Goal: Task Accomplishment & Management: Manage account settings

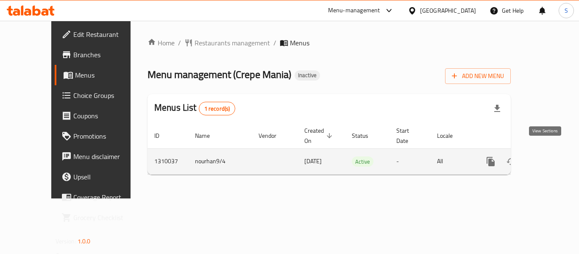
click at [550, 152] on link "enhanced table" at bounding box center [552, 161] width 20 height 20
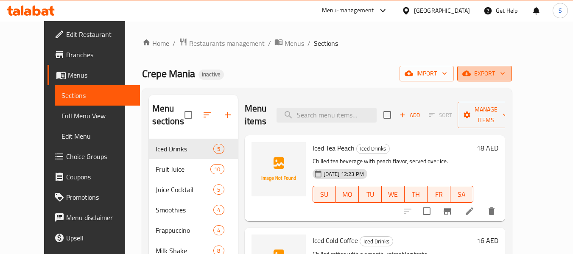
click at [505, 75] on span "export" at bounding box center [484, 73] width 41 height 11
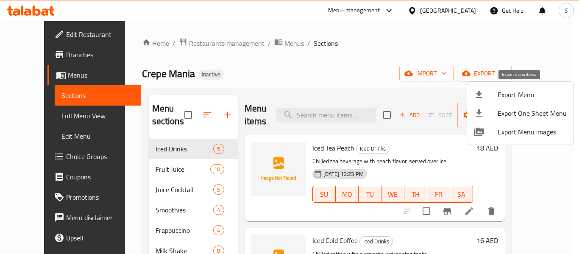
click at [514, 97] on span "Export Menu" at bounding box center [532, 94] width 69 height 10
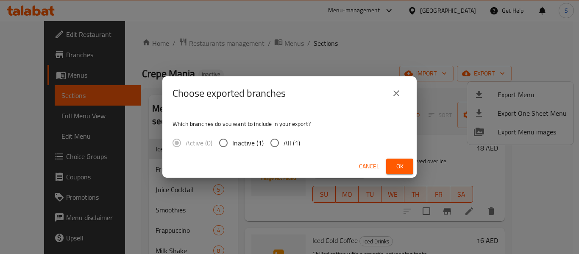
click at [281, 143] on input "All (1)" at bounding box center [275, 143] width 18 height 18
radio input "true"
click at [399, 164] on span "Ok" at bounding box center [400, 166] width 14 height 11
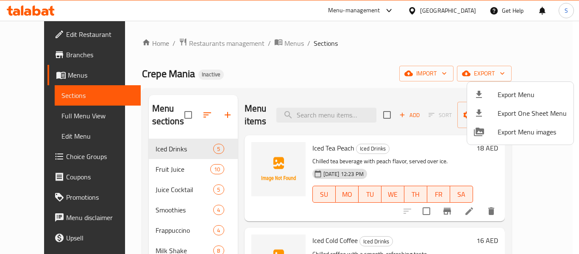
click at [337, 61] on div at bounding box center [289, 127] width 579 height 254
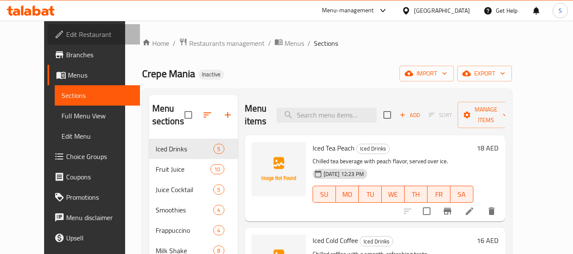
click at [66, 35] on span "Edit Restaurant" at bounding box center [99, 34] width 67 height 10
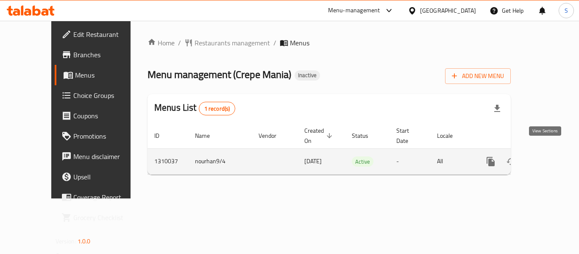
click at [547, 156] on icon "enhanced table" at bounding box center [552, 161] width 10 height 10
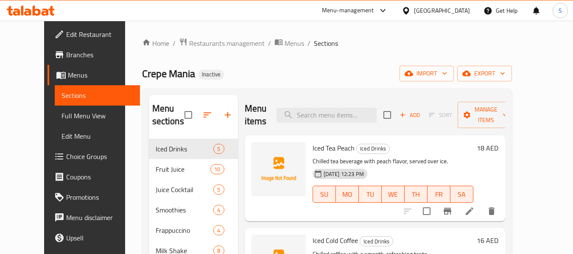
click at [394, 64] on div "Home / Restaurants management / Menus / Sections Crepe Mania Inactive import ex…" at bounding box center [327, 205] width 370 height 335
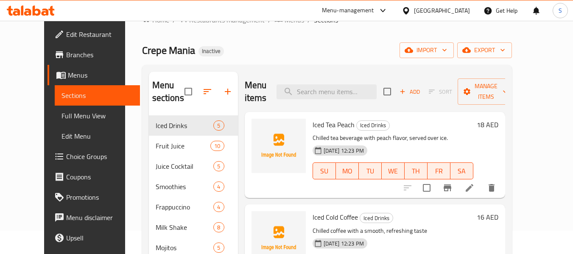
scroll to position [85, 0]
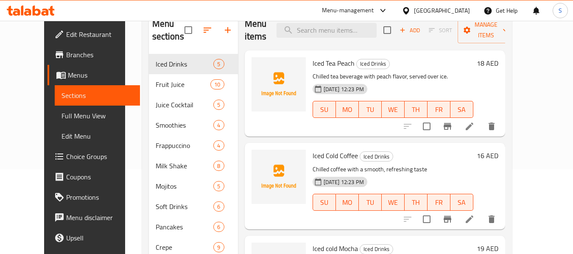
click at [64, 115] on span "Full Menu View" at bounding box center [97, 116] width 72 height 10
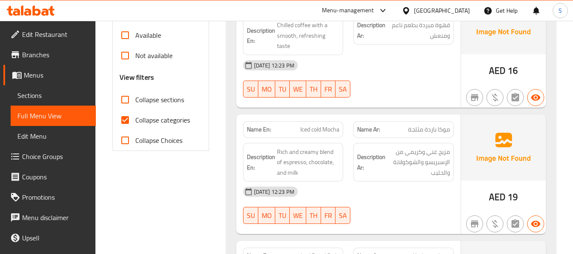
scroll to position [297, 0]
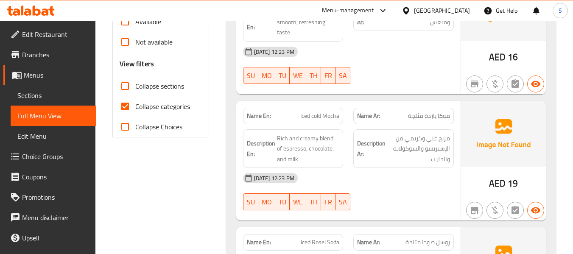
click at [155, 103] on span "Collapse categories" at bounding box center [162, 106] width 55 height 10
click at [135, 103] on input "Collapse categories" at bounding box center [125, 106] width 20 height 20
checkbox input "false"
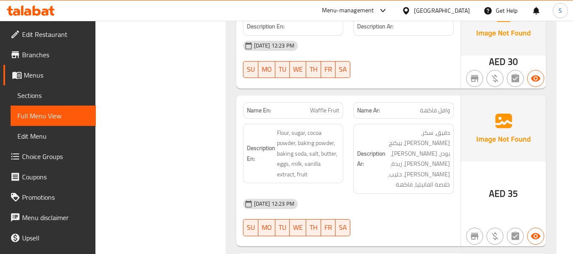
scroll to position [8226, 0]
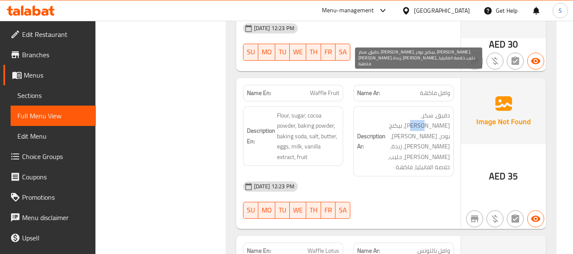
drag, startPoint x: 404, startPoint y: 73, endPoint x: 414, endPoint y: 73, distance: 9.8
click at [414, 110] on span "دقيق، سكر، كاكاو، بيكنج بودر، صودا بيكيج، ملح، زبدة، بيض، حليب، خلاصة الفانيليا…" at bounding box center [418, 141] width 63 height 62
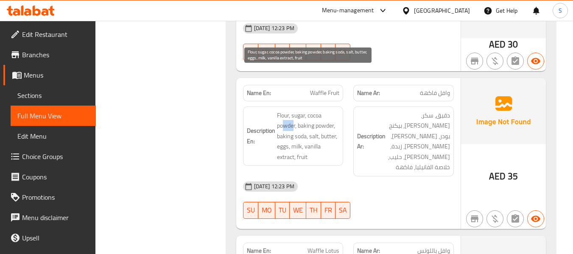
drag, startPoint x: 293, startPoint y: 81, endPoint x: 282, endPoint y: 81, distance: 10.2
click at [282, 110] on span "Flour, sugar, cocoa powder, baking powder, baking soda, salt, butter, eggs, mil…" at bounding box center [308, 136] width 63 height 52
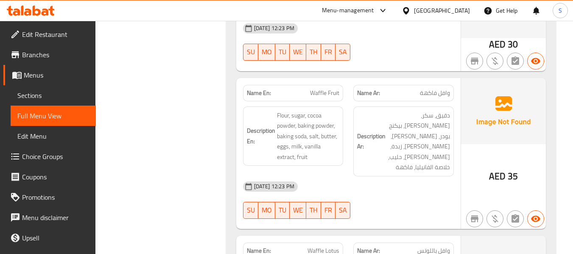
click at [296, 89] on p "Name En: Waffle Fruit" at bounding box center [293, 93] width 93 height 9
click at [325, 89] on span "Waffle Fruit" at bounding box center [324, 93] width 29 height 9
click at [326, 89] on span "Waffle Fruit" at bounding box center [324, 93] width 29 height 9
copy span "Waffle Fruit"
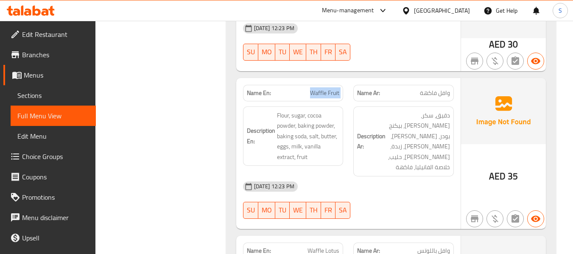
scroll to position [8299, 0]
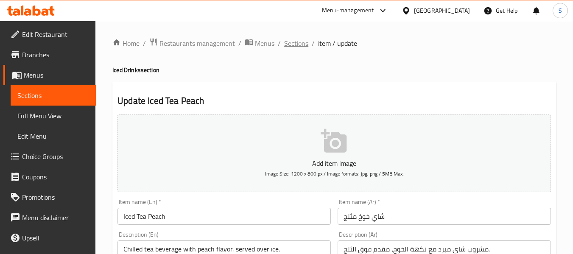
click at [293, 42] on span "Sections" at bounding box center [296, 43] width 24 height 10
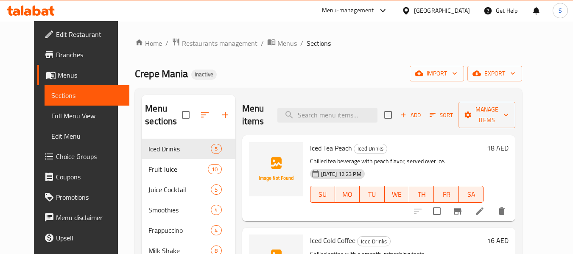
scroll to position [136, 0]
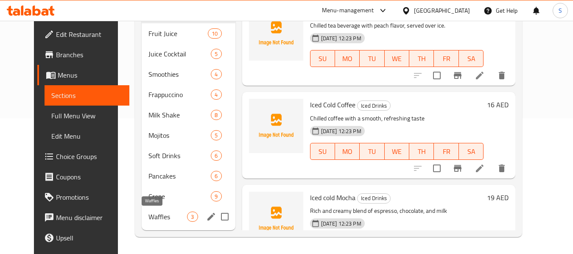
click at [148, 217] on span "Waffles" at bounding box center [167, 217] width 39 height 10
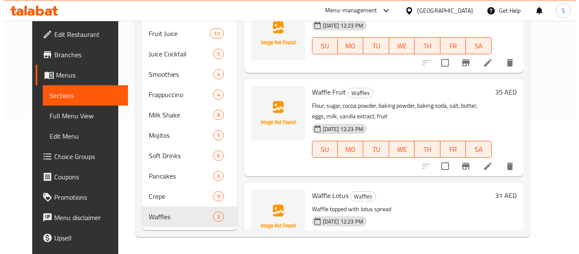
scroll to position [51, 0]
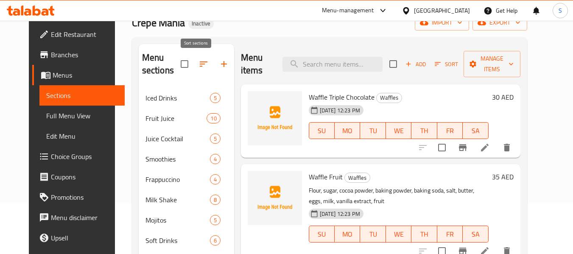
click at [199, 65] on icon "button" at bounding box center [203, 64] width 10 height 10
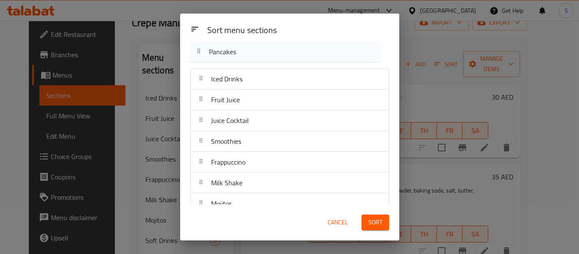
scroll to position [0, 0]
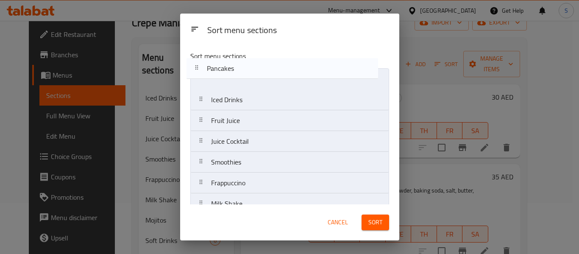
drag, startPoint x: 274, startPoint y: 151, endPoint x: 270, endPoint y: 66, distance: 84.5
click at [270, 66] on div "Sort menu sections Iced Drinks Fruit Juice Juice Cocktail Smoothies Frappuccino…" at bounding box center [289, 124] width 219 height 160
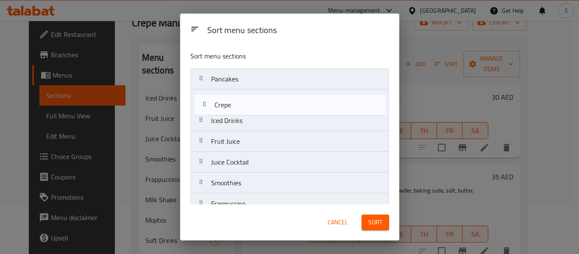
drag, startPoint x: 249, startPoint y: 179, endPoint x: 252, endPoint y: 111, distance: 67.5
click at [252, 111] on nav "Pancakes Iced Drinks Fruit Juice Juice Cocktail Smoothies Frappuccino Milk Shak…" at bounding box center [289, 182] width 199 height 229
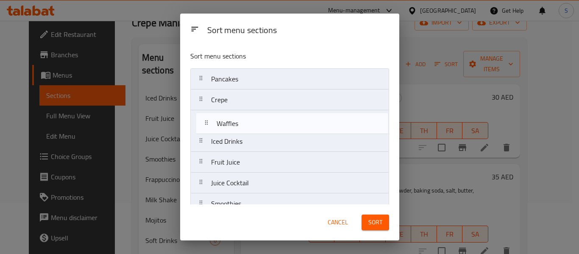
drag, startPoint x: 258, startPoint y: 199, endPoint x: 263, endPoint y: 130, distance: 68.9
click at [263, 130] on nav "Pancakes Crepe Iced Drinks Fruit Juice Juice Cocktail Smoothies Frappuccino Mil…" at bounding box center [289, 182] width 199 height 229
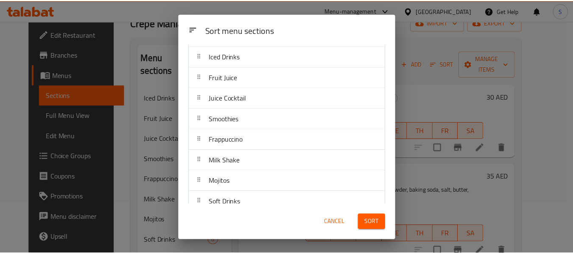
scroll to position [97, 0]
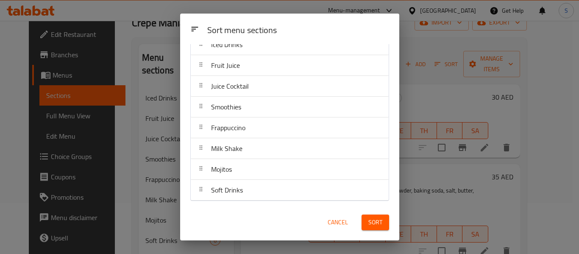
click at [381, 226] on span "Sort" at bounding box center [375, 222] width 14 height 11
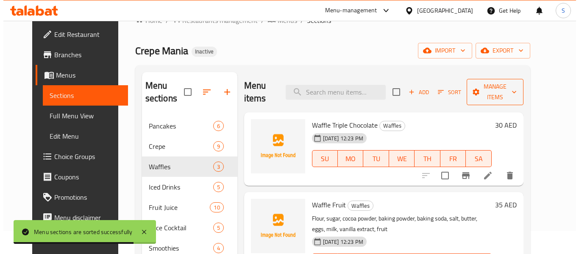
scroll to position [0, 0]
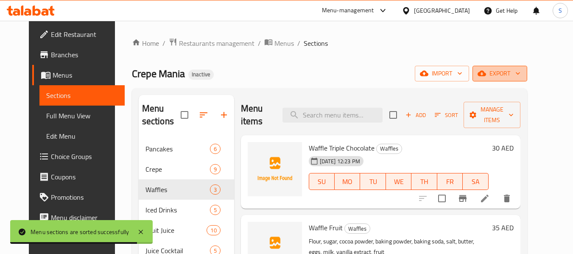
click at [520, 75] on span "export" at bounding box center [499, 73] width 41 height 11
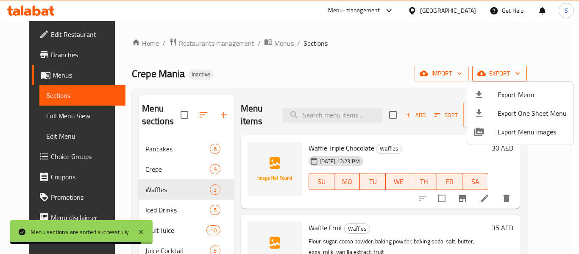
click at [526, 95] on span "Export Menu" at bounding box center [532, 94] width 69 height 10
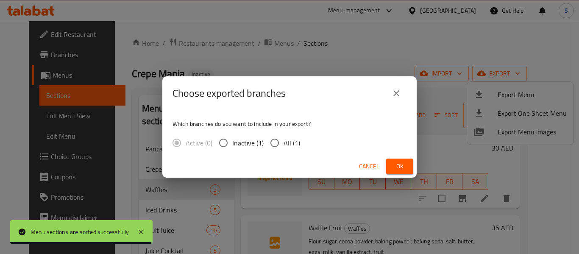
click at [284, 144] on span "All (1)" at bounding box center [292, 143] width 17 height 10
click at [284, 144] on input "All (1)" at bounding box center [275, 143] width 18 height 18
radio input "true"
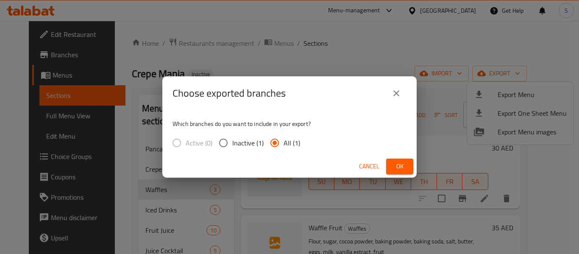
click at [396, 165] on span "Ok" at bounding box center [400, 166] width 14 height 11
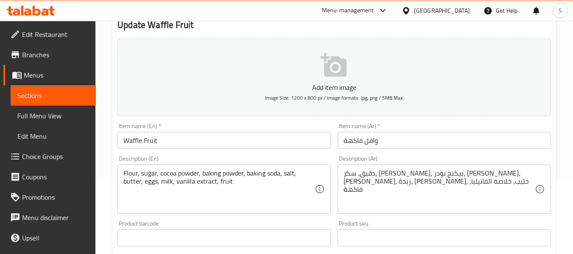
scroll to position [85, 0]
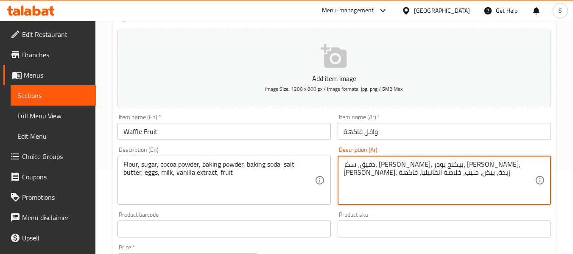
click at [485, 167] on textarea "دقيق، سكر، كاكاوبودر، بيكنج بودر، صودا بيكيج، ملح، زبدة، بيض، حليب، خلاصة الفان…" at bounding box center [438, 180] width 191 height 40
type textarea "دقيق، سكر، كاكاو بودر، بيكنج بودر، صودا بيكيج، ملح، زبدة، بيض، حليب، خلاصة الفا…"
click at [482, 134] on input "وافل فاكهة" at bounding box center [444, 131] width 213 height 17
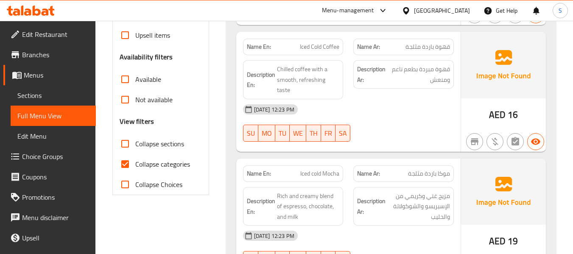
scroll to position [254, 0]
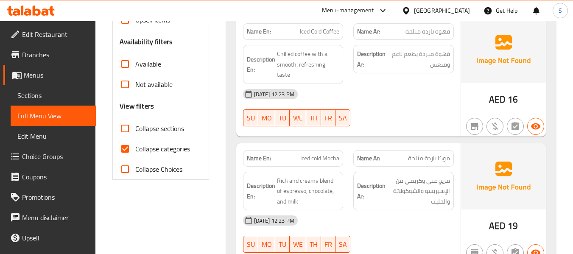
click at [141, 148] on span "Collapse categories" at bounding box center [162, 149] width 55 height 10
click at [135, 148] on input "Collapse categories" at bounding box center [125, 149] width 20 height 20
checkbox input "false"
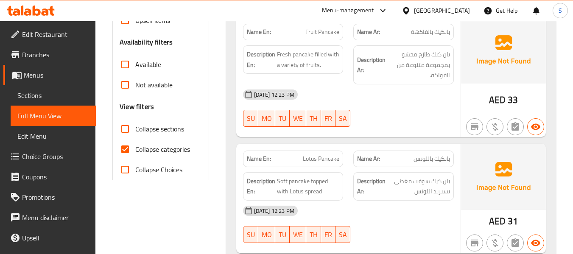
scroll to position [254, 0]
drag, startPoint x: 155, startPoint y: 147, endPoint x: 277, endPoint y: 119, distance: 125.3
click at [155, 147] on span "Collapse categories" at bounding box center [162, 149] width 55 height 10
click at [135, 147] on input "Collapse categories" at bounding box center [125, 149] width 20 height 20
checkbox input "false"
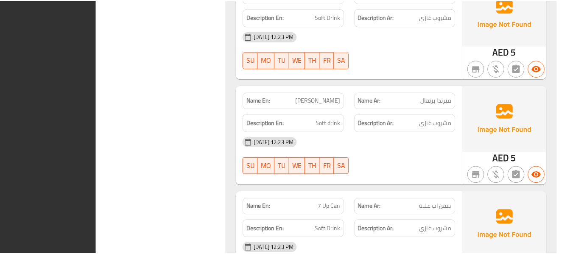
scroll to position [8278, 0]
